Goal: Check status

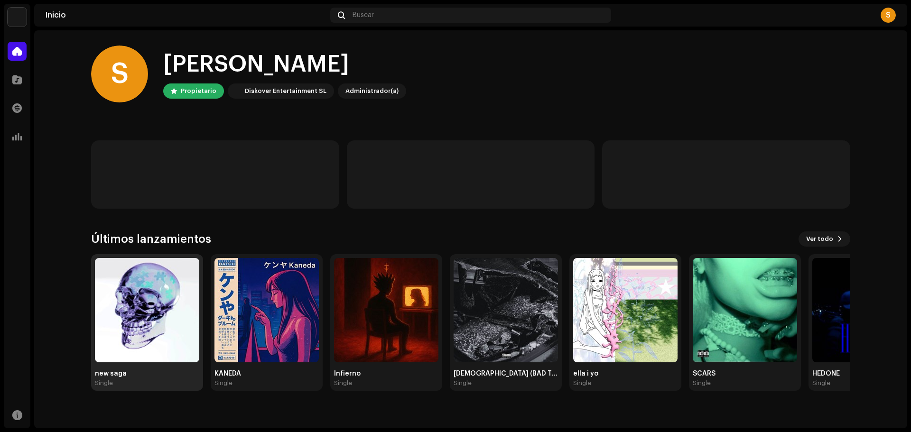
click at [151, 350] on img at bounding box center [147, 310] width 104 height 104
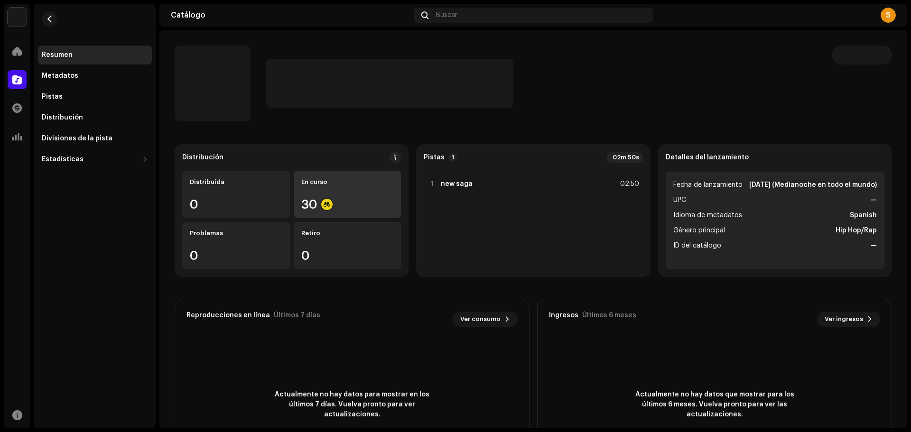
click at [332, 209] on re-a-icon-status-badge at bounding box center [326, 204] width 11 height 11
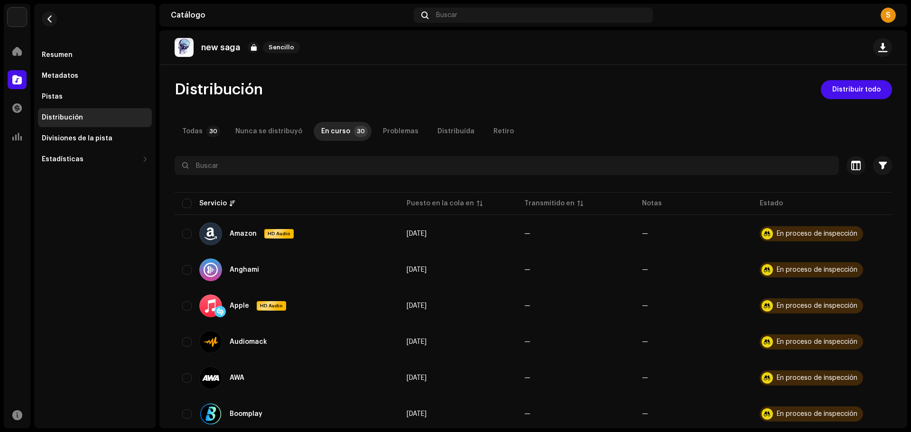
click at [202, 123] on p-tab "Todas 30" at bounding box center [199, 131] width 49 height 19
